Goal: Navigation & Orientation: Find specific page/section

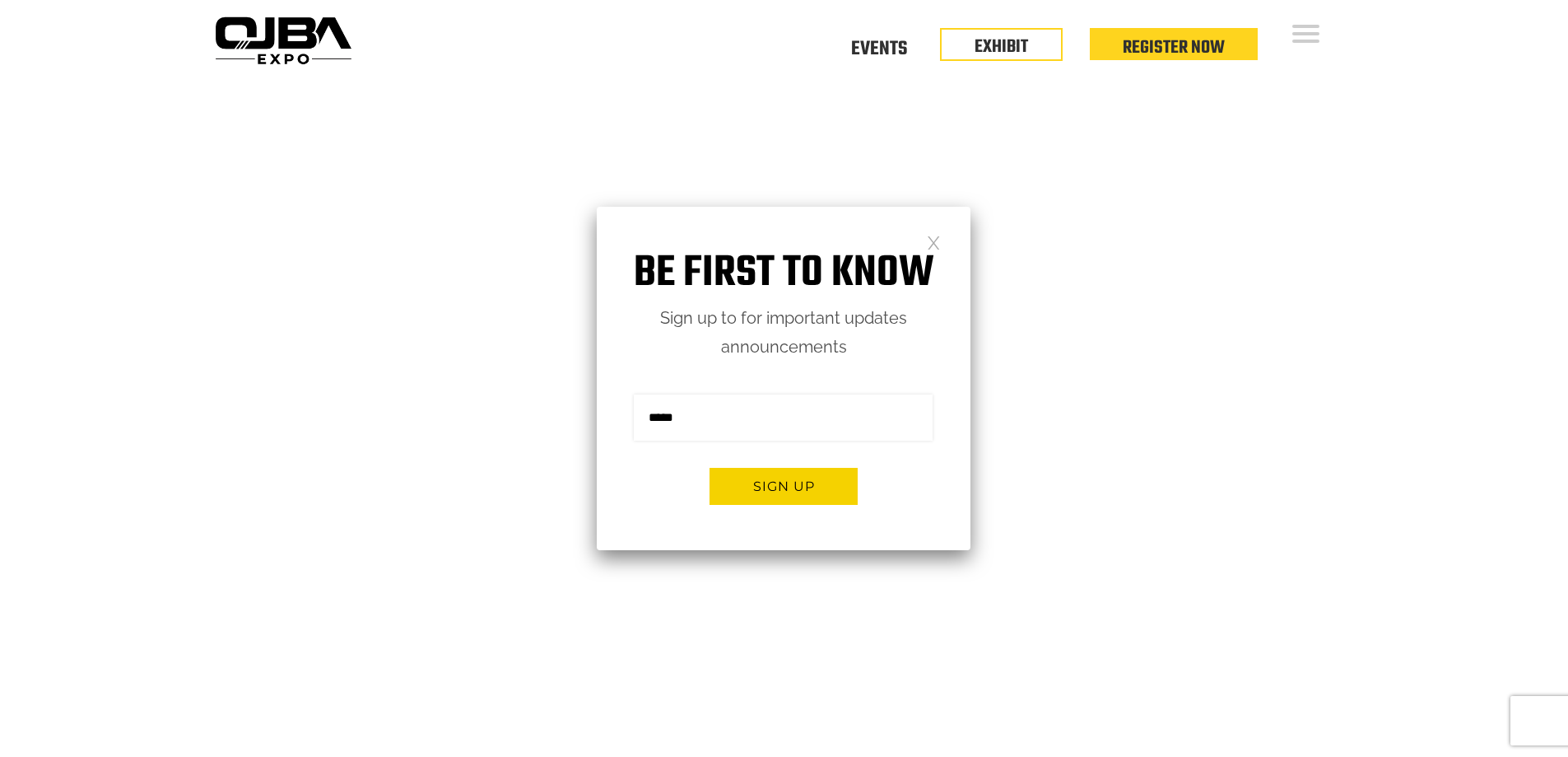
click at [930, 240] on link at bounding box center [934, 242] width 14 height 14
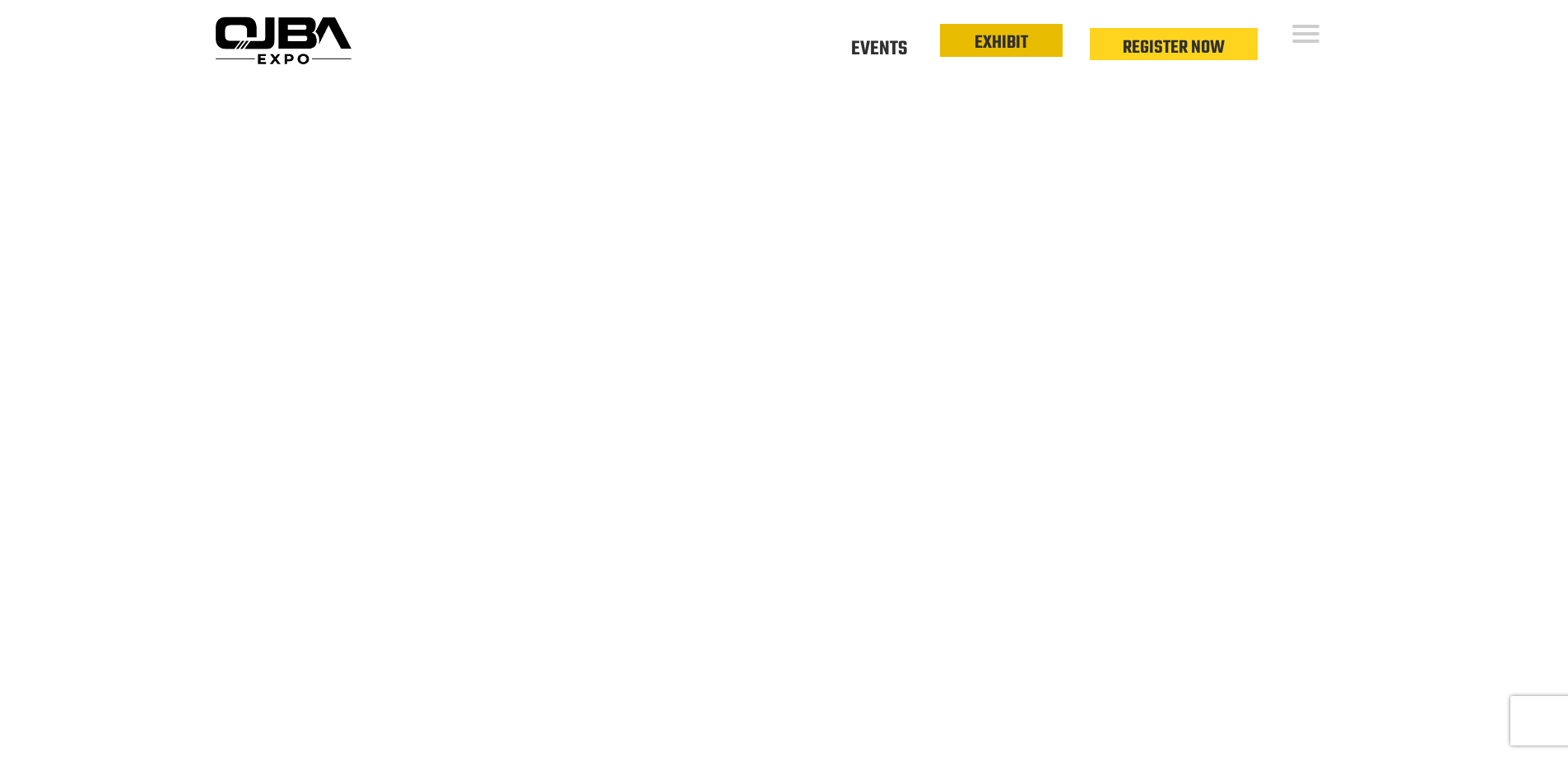
click at [990, 48] on link "EXHIBIT" at bounding box center [1001, 42] width 54 height 28
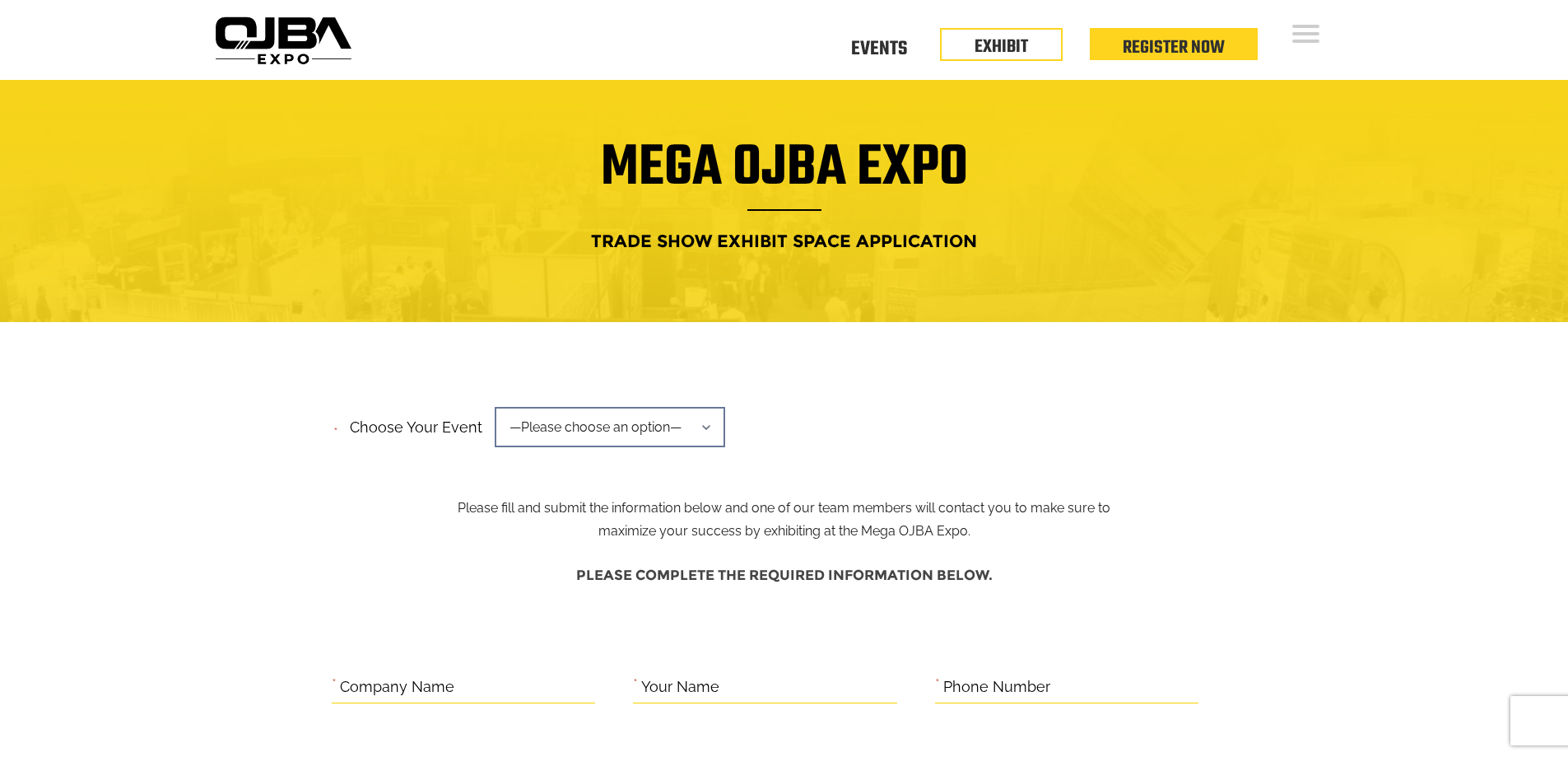
click at [281, 55] on img at bounding box center [282, 40] width 149 height 60
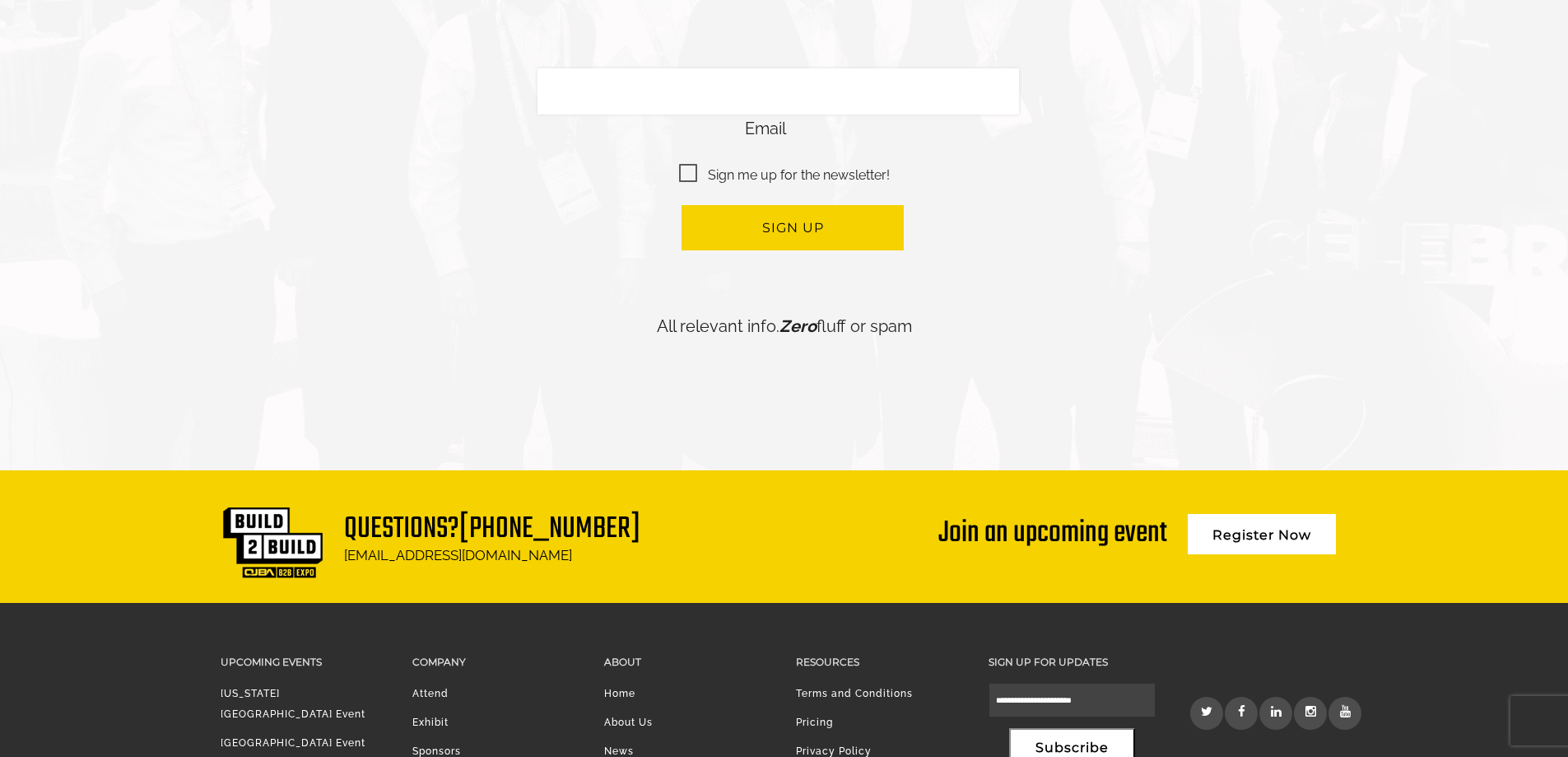
click at [276, 737] on link "[GEOGRAPHIC_DATA] Event" at bounding box center [293, 742] width 145 height 11
